Goal: Task Accomplishment & Management: Use online tool/utility

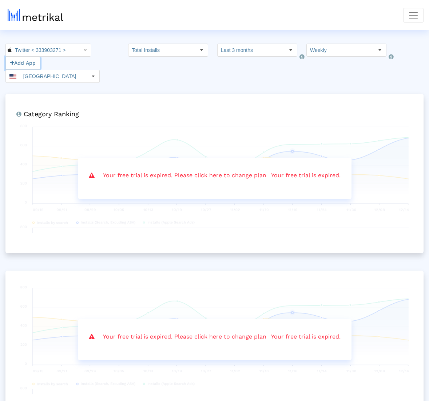
click at [29, 65] on button "Add App" at bounding box center [22, 63] width 35 height 13
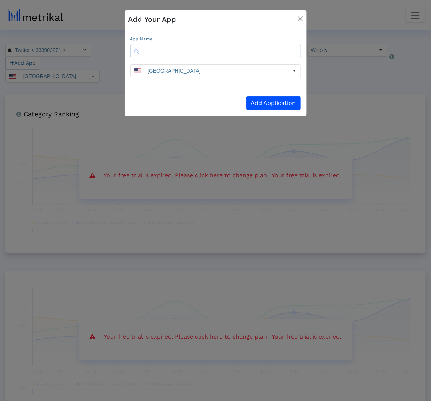
click at [185, 44] on input "text" at bounding box center [215, 51] width 171 height 15
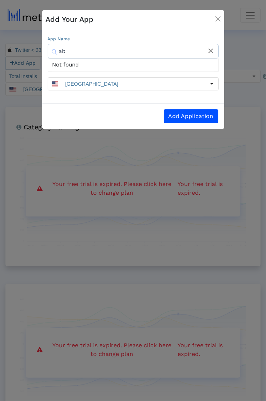
click at [127, 56] on input "ab" at bounding box center [133, 51] width 171 height 15
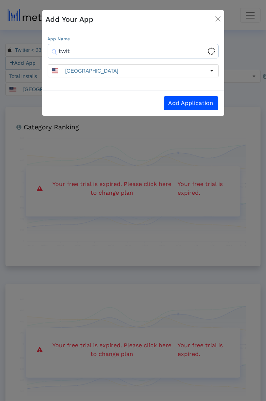
type input "twitt"
